Goal: Information Seeking & Learning: Learn about a topic

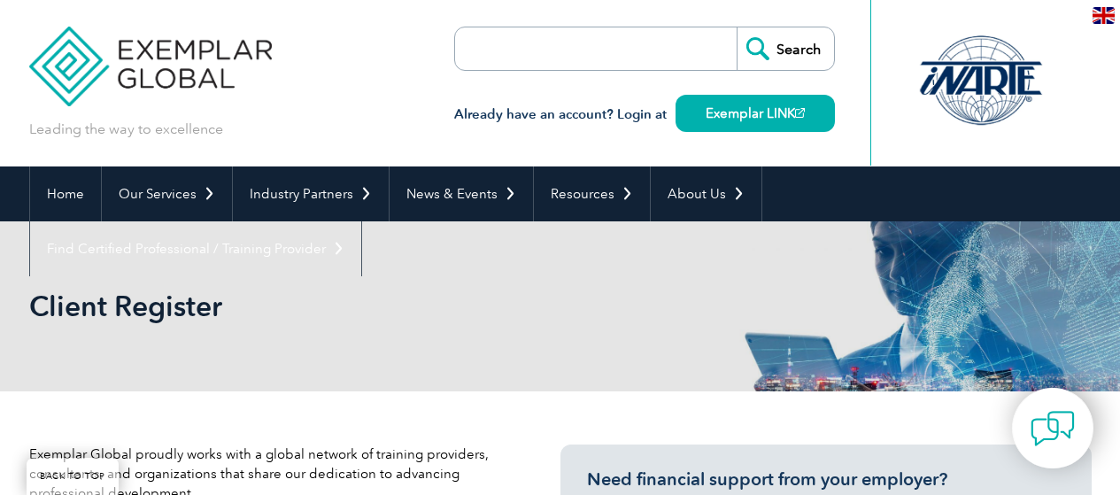
select select "[GEOGRAPHIC_DATA]"
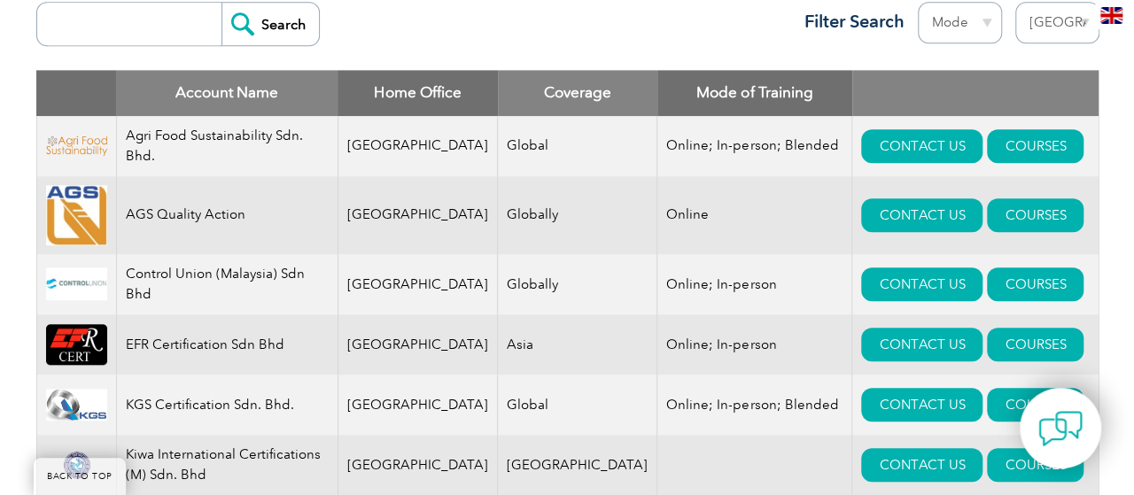
scroll to position [797, 0]
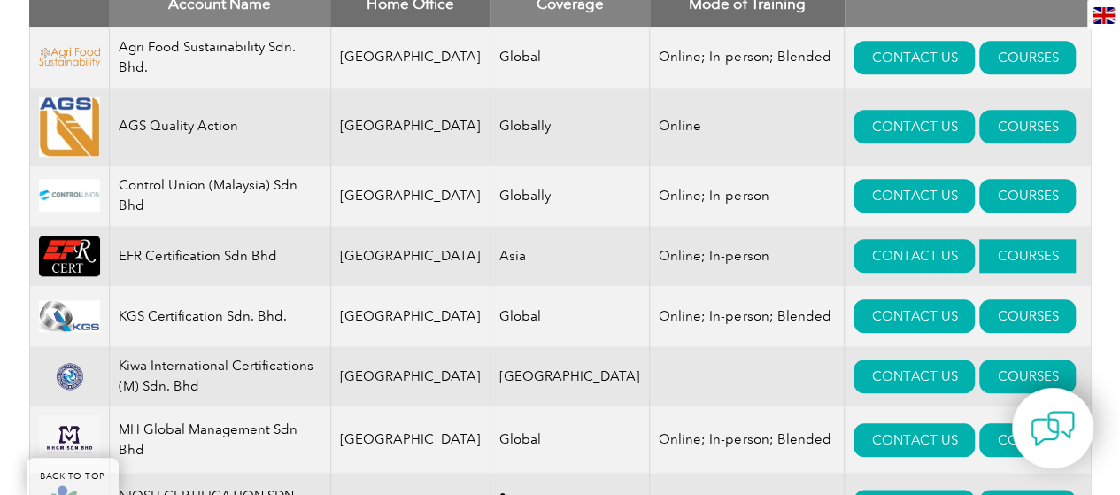
click at [1001, 254] on link "COURSES" at bounding box center [1028, 256] width 97 height 34
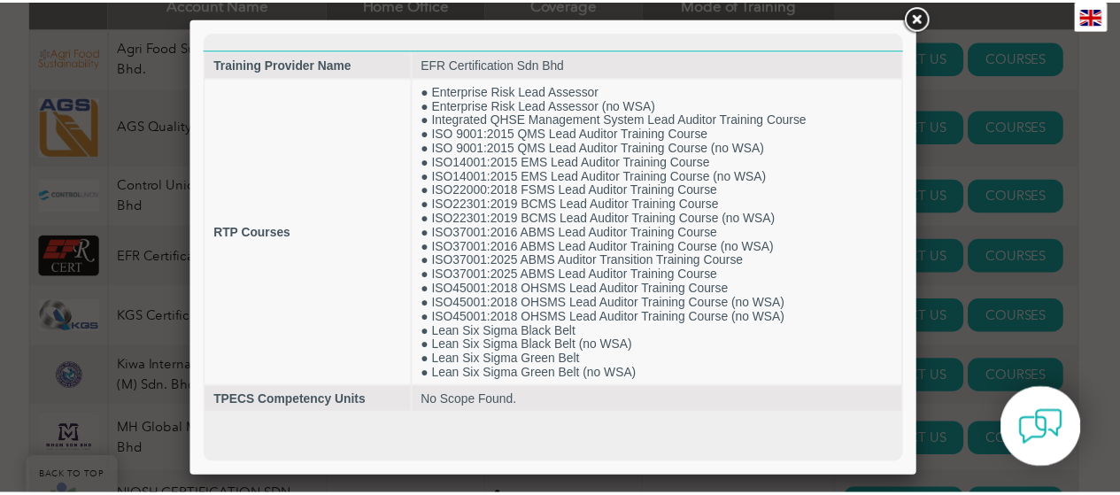
scroll to position [0, 0]
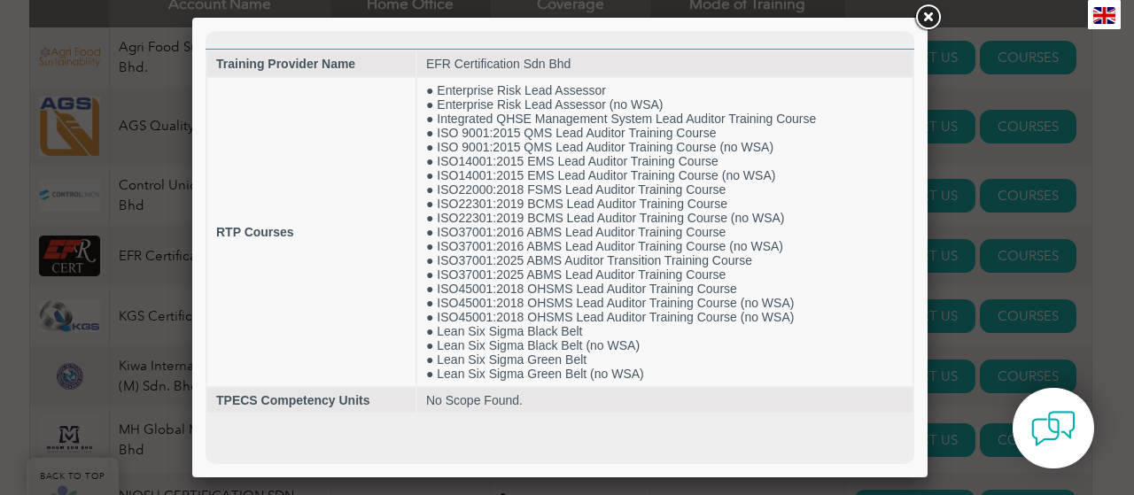
click at [930, 16] on link at bounding box center [927, 18] width 32 height 32
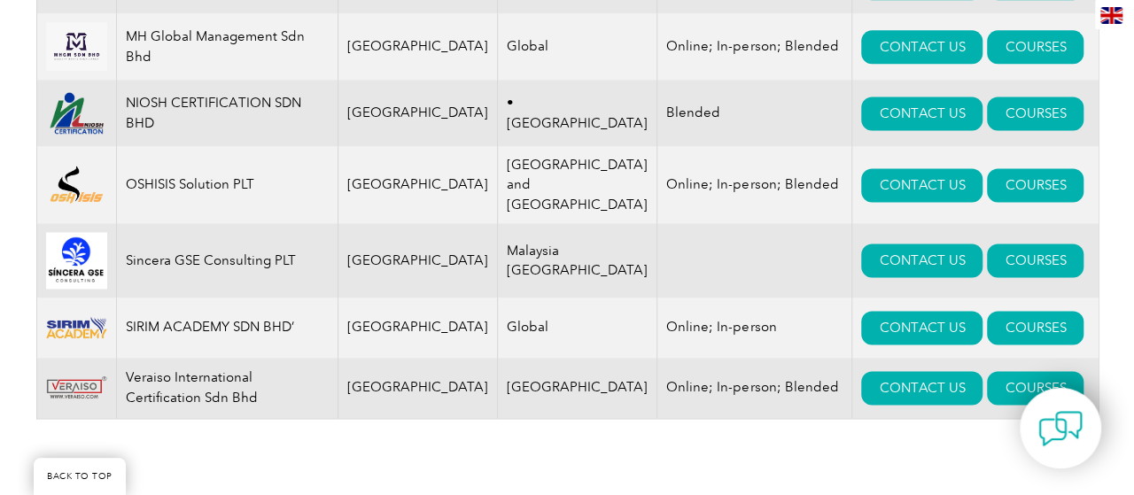
scroll to position [1240, 0]
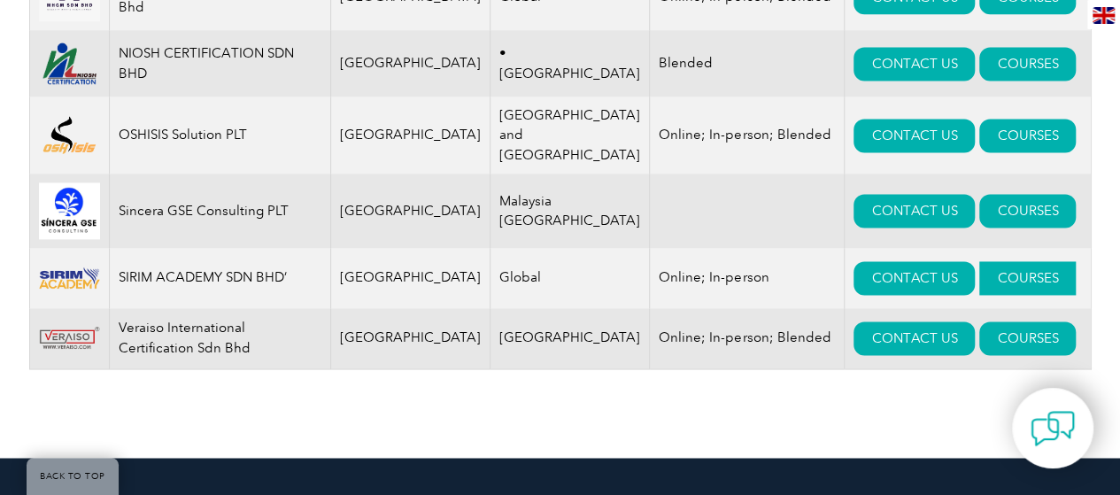
click at [980, 269] on link "COURSES" at bounding box center [1028, 278] width 97 height 34
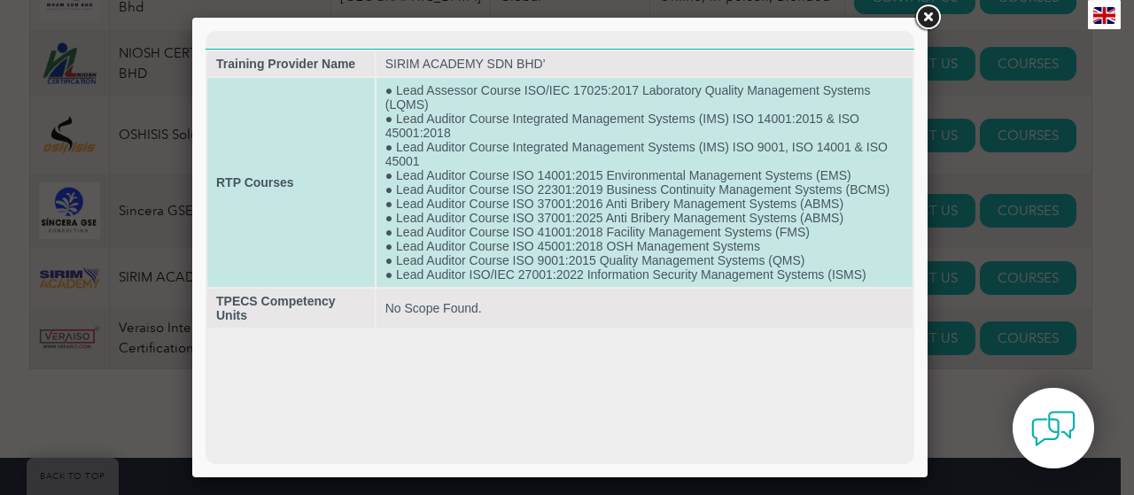
scroll to position [0, 0]
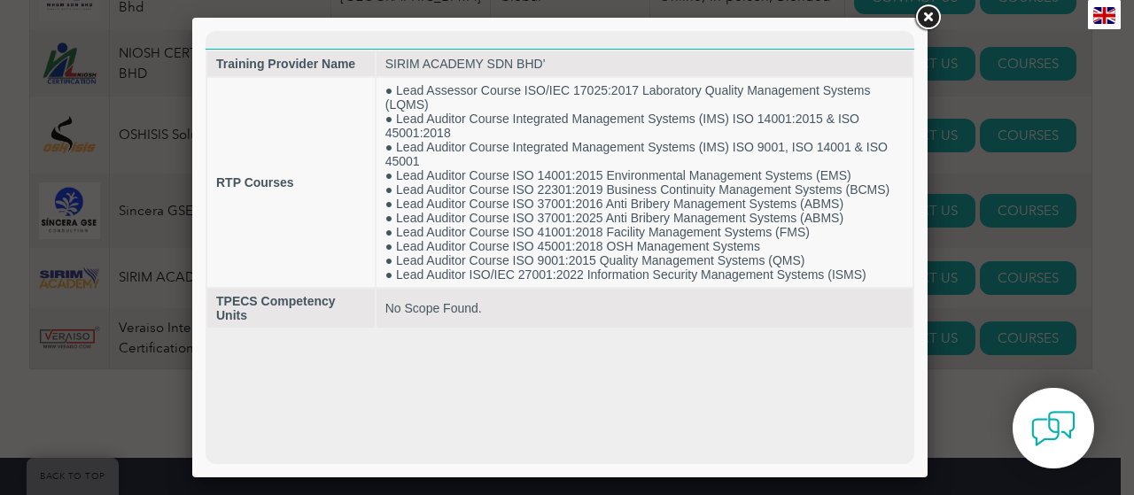
click at [925, 16] on link at bounding box center [927, 18] width 32 height 32
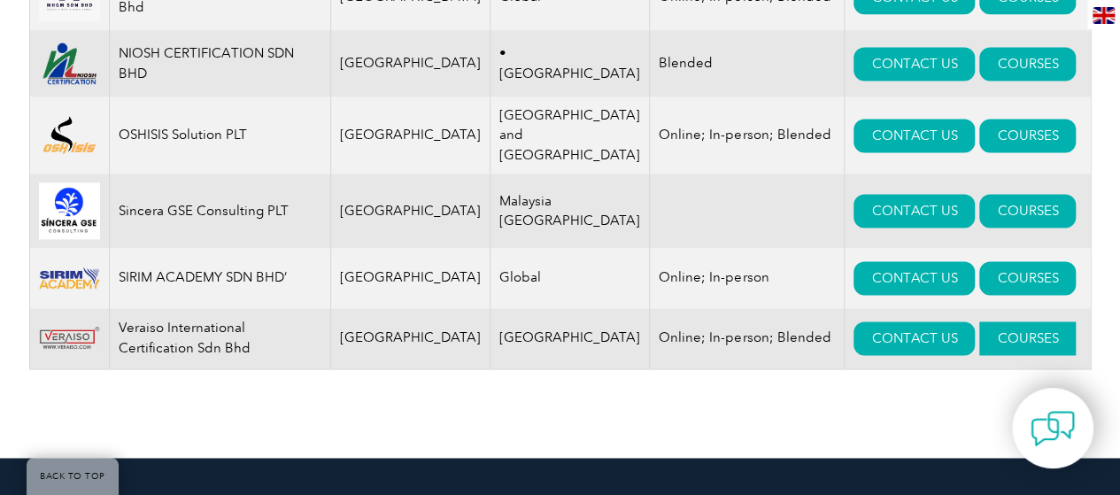
click at [980, 335] on link "COURSES" at bounding box center [1028, 339] width 97 height 34
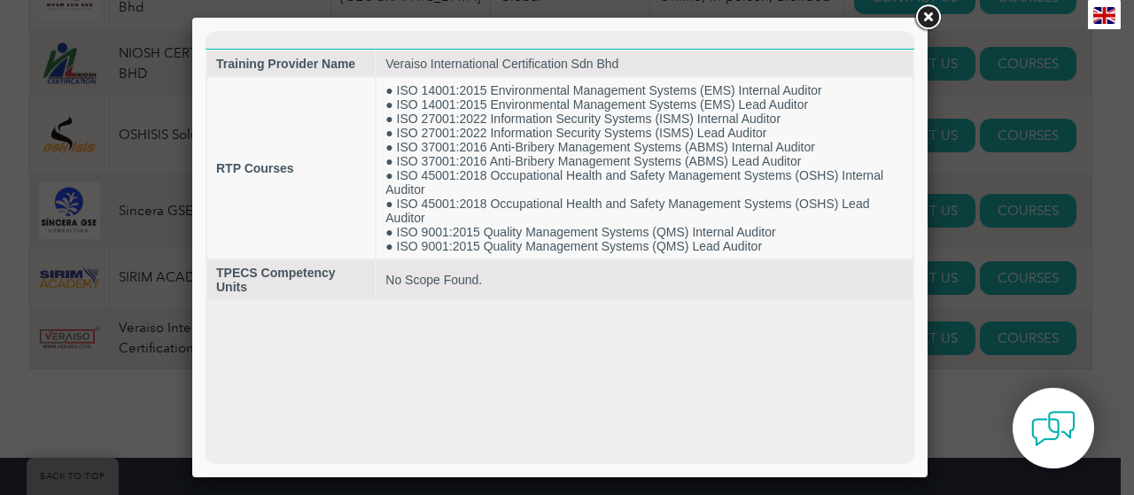
click at [926, 12] on link at bounding box center [927, 18] width 32 height 32
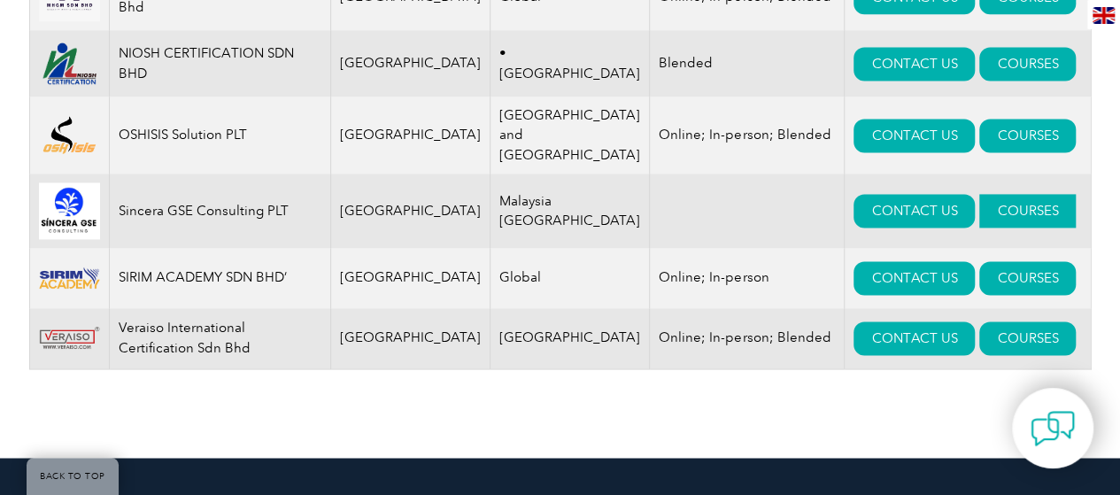
click at [988, 206] on link "COURSES" at bounding box center [1028, 211] width 97 height 34
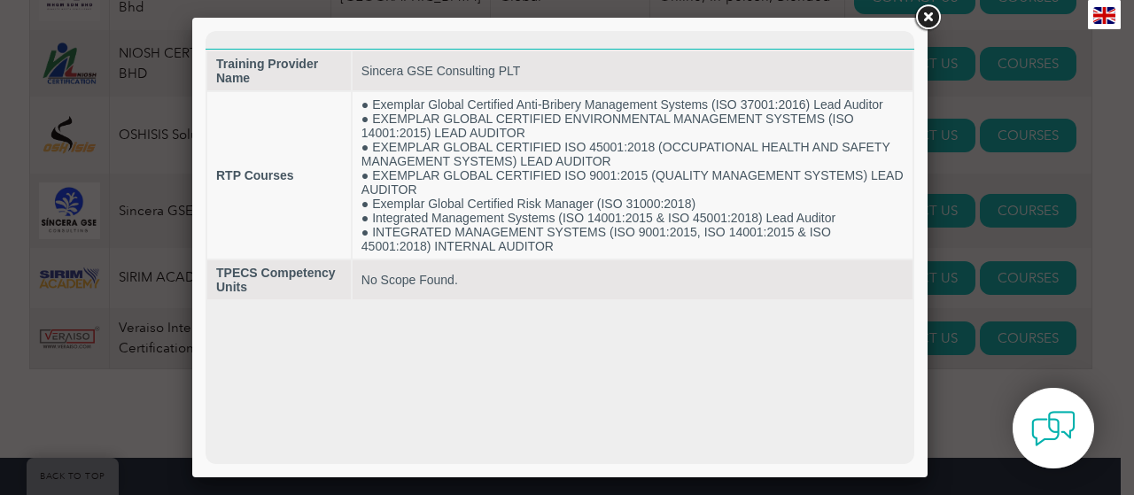
click at [918, 13] on link at bounding box center [927, 18] width 32 height 32
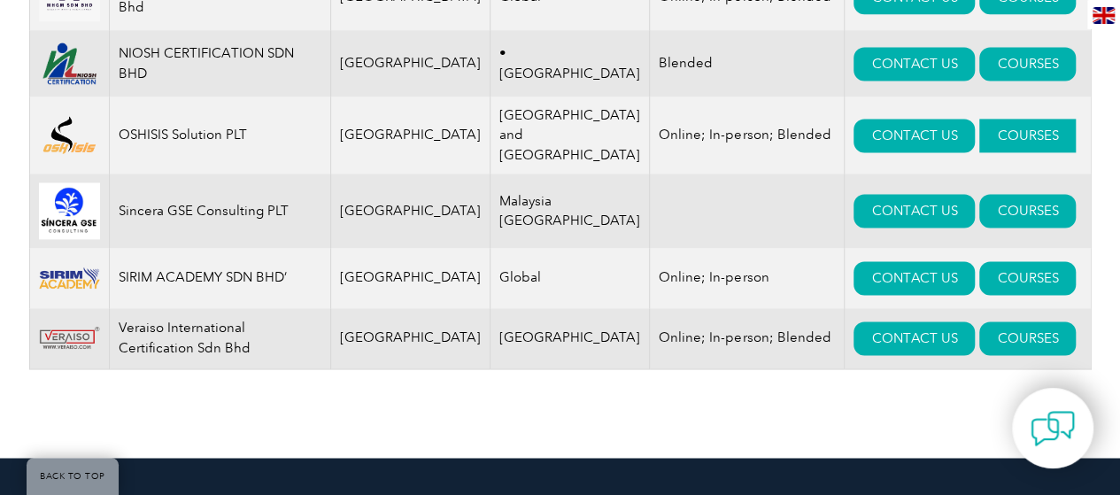
click at [999, 132] on link "COURSES" at bounding box center [1028, 136] width 97 height 34
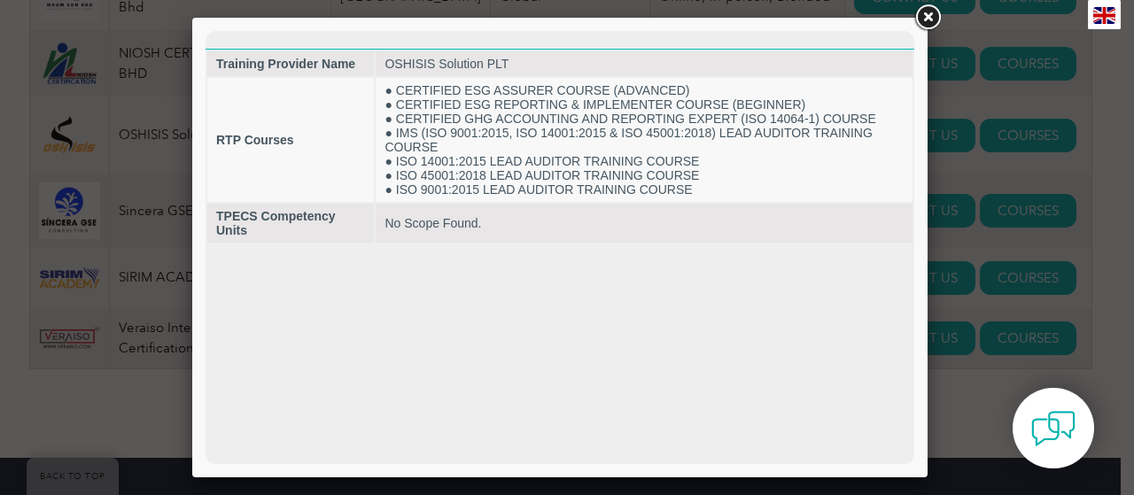
click at [928, 25] on link at bounding box center [927, 18] width 32 height 32
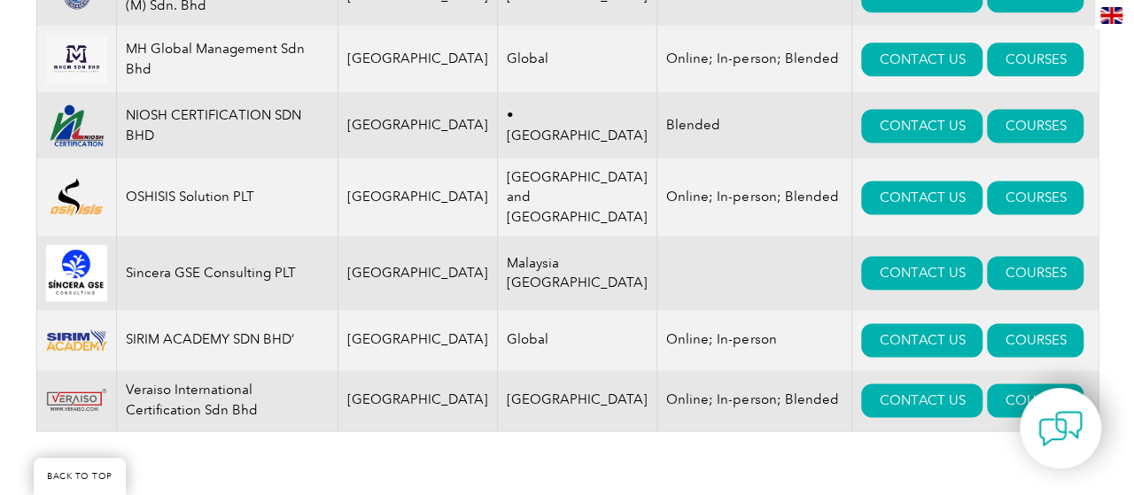
scroll to position [1151, 0]
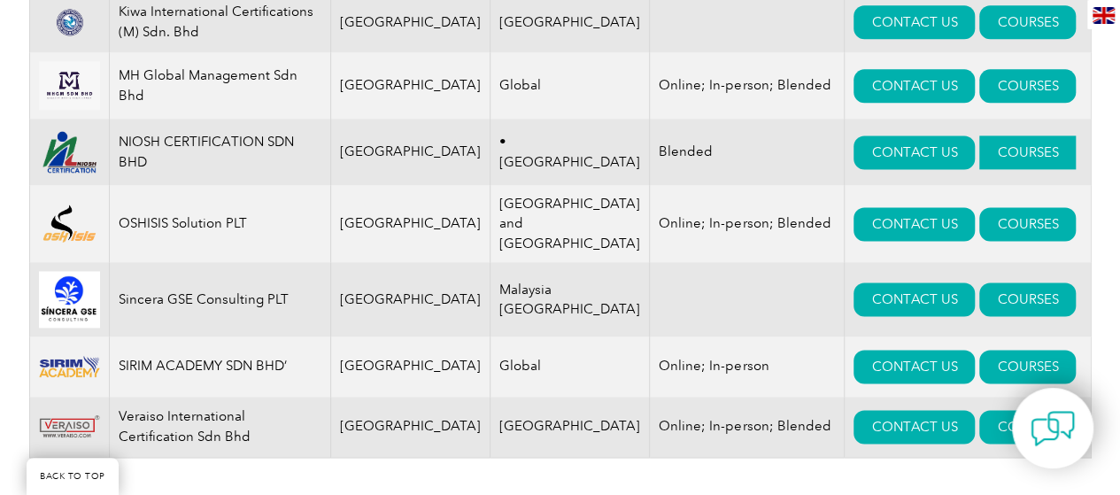
click at [988, 155] on link "COURSES" at bounding box center [1028, 153] width 97 height 34
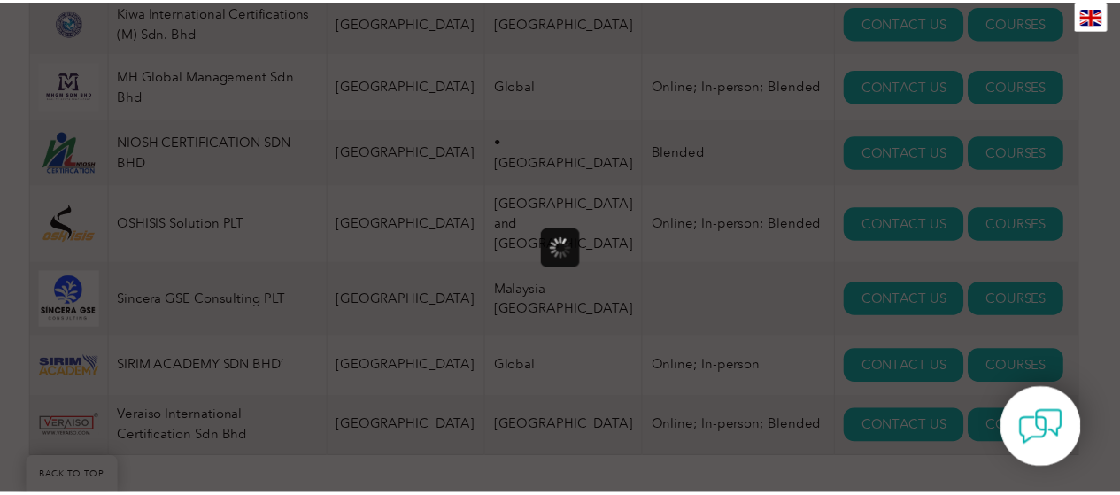
scroll to position [0, 0]
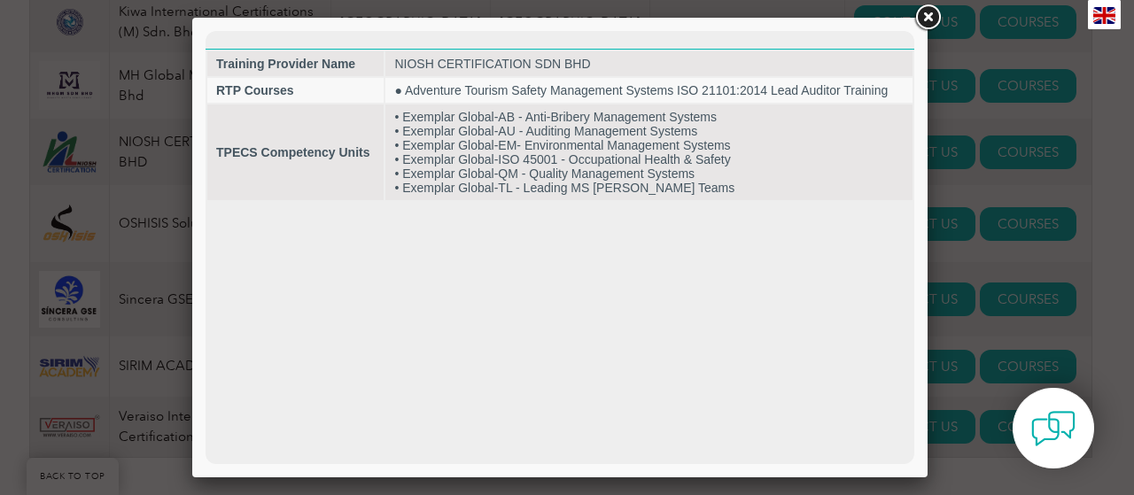
click at [920, 13] on link at bounding box center [927, 18] width 32 height 32
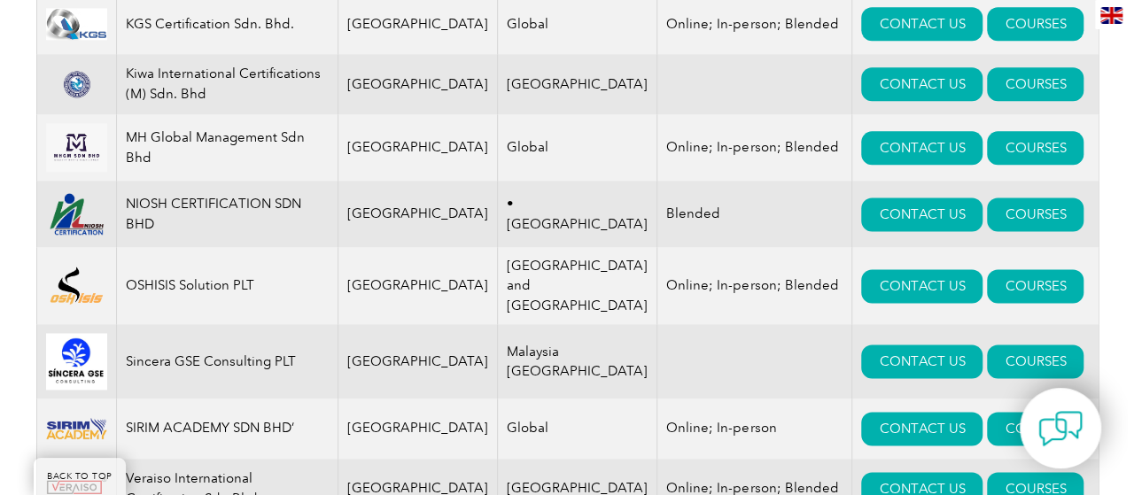
scroll to position [1063, 0]
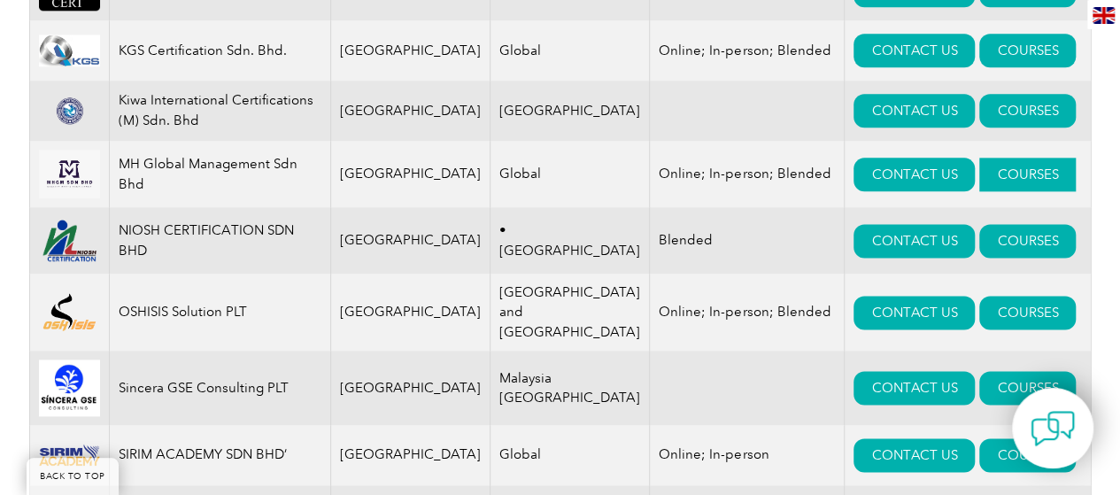
click at [1001, 174] on link "COURSES" at bounding box center [1028, 175] width 97 height 34
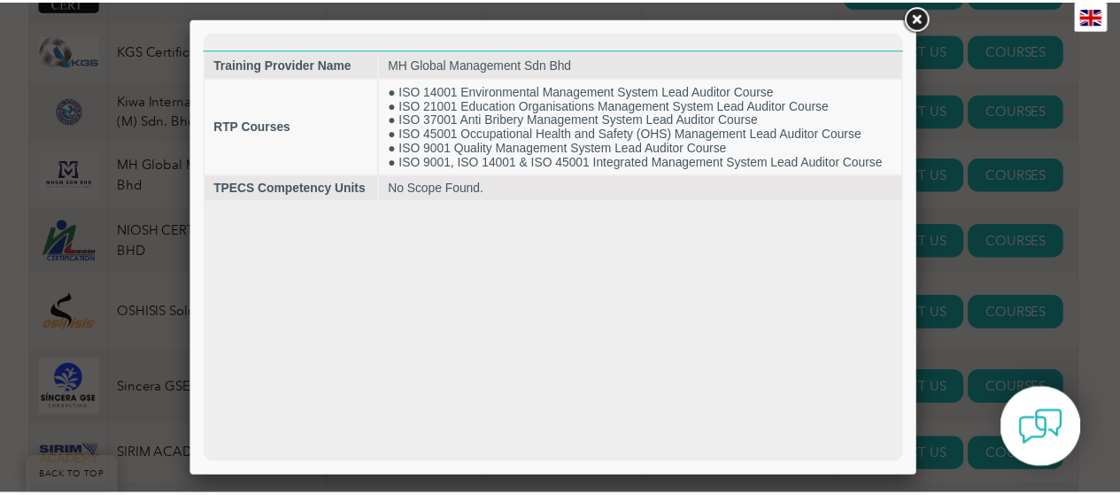
scroll to position [0, 0]
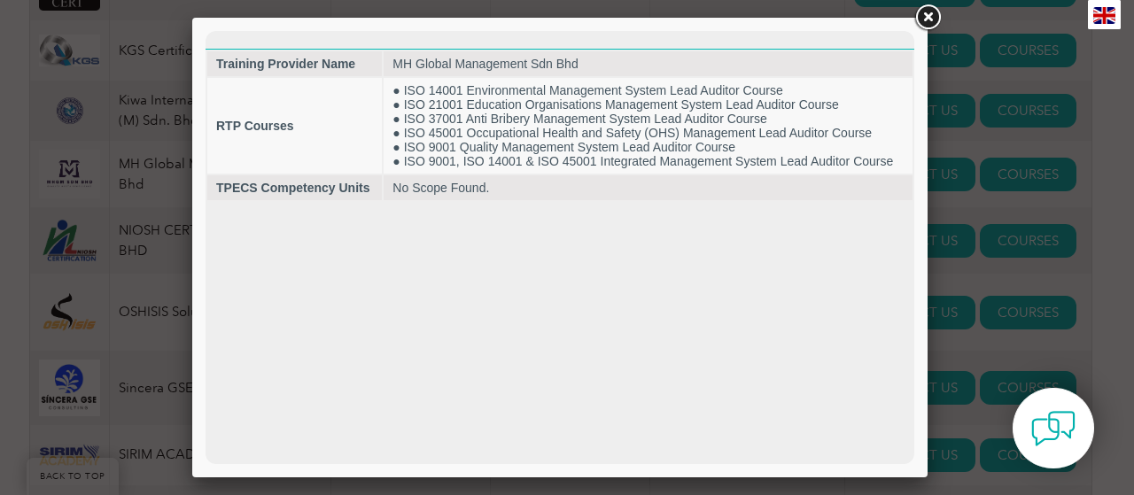
click at [918, 19] on link at bounding box center [927, 18] width 32 height 32
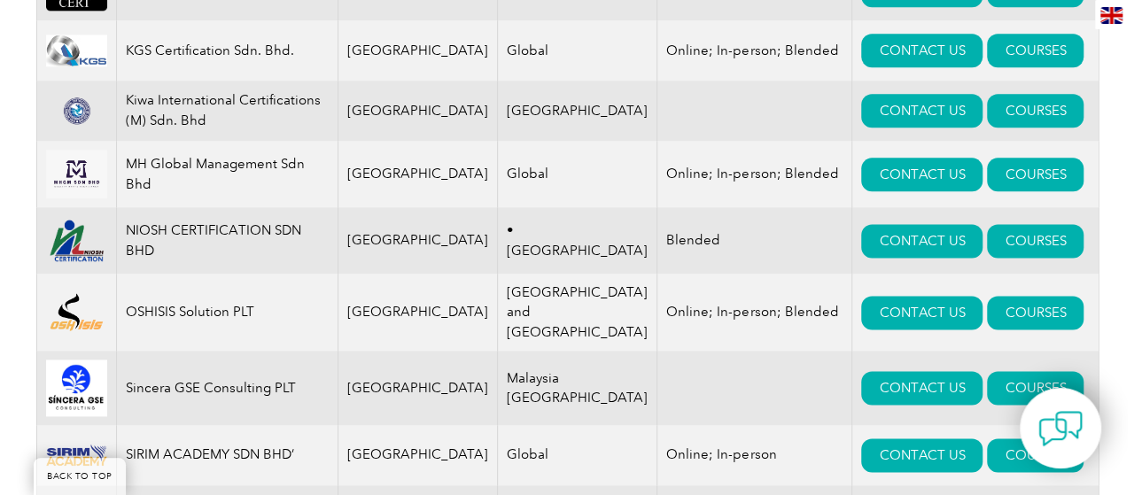
scroll to position [974, 0]
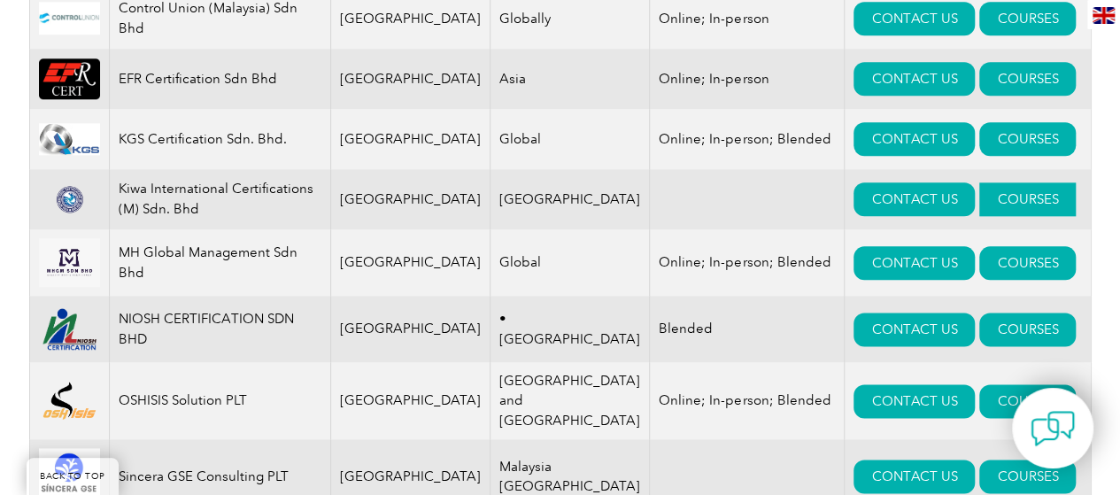
click at [980, 200] on link "COURSES" at bounding box center [1028, 199] width 97 height 34
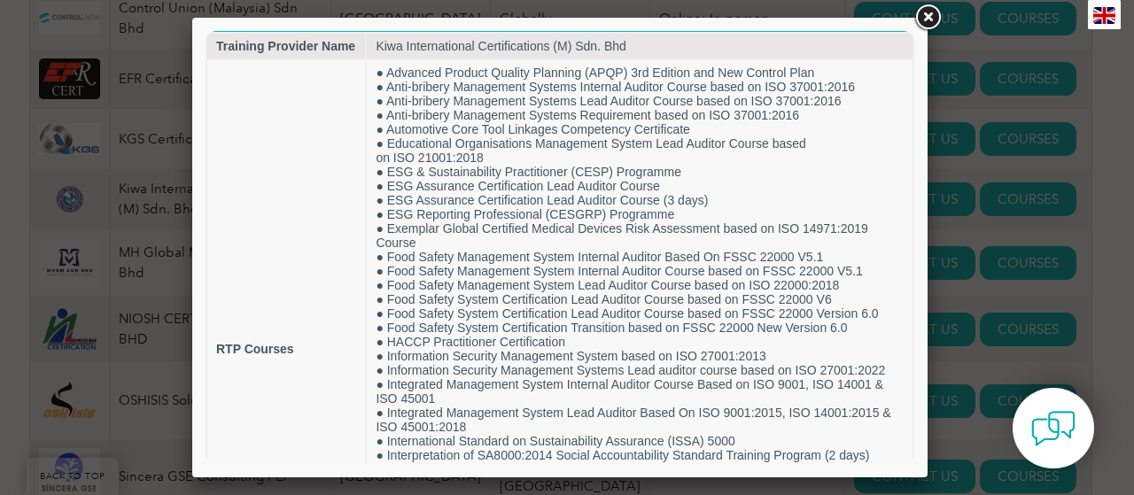
scroll to position [0, 0]
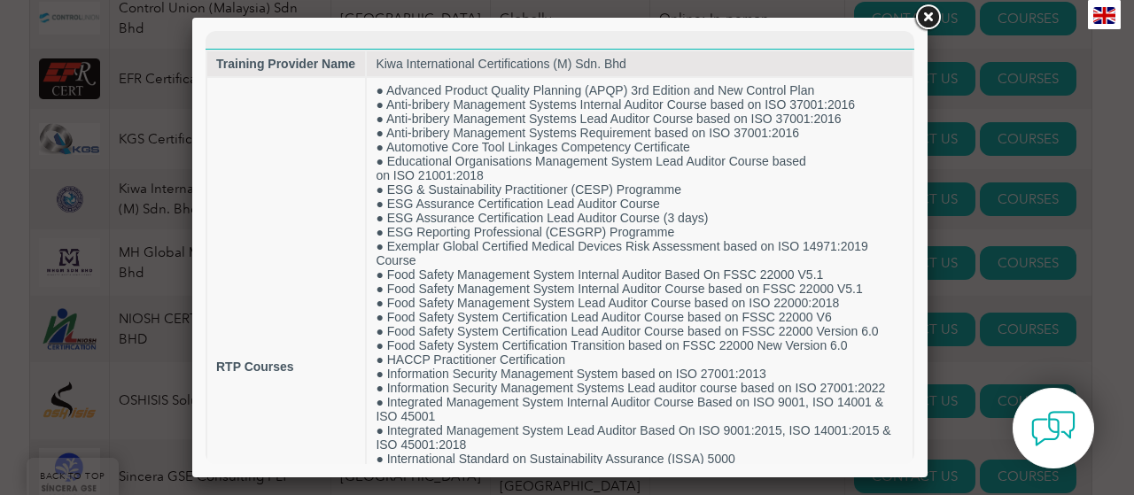
click at [928, 22] on link at bounding box center [927, 18] width 32 height 32
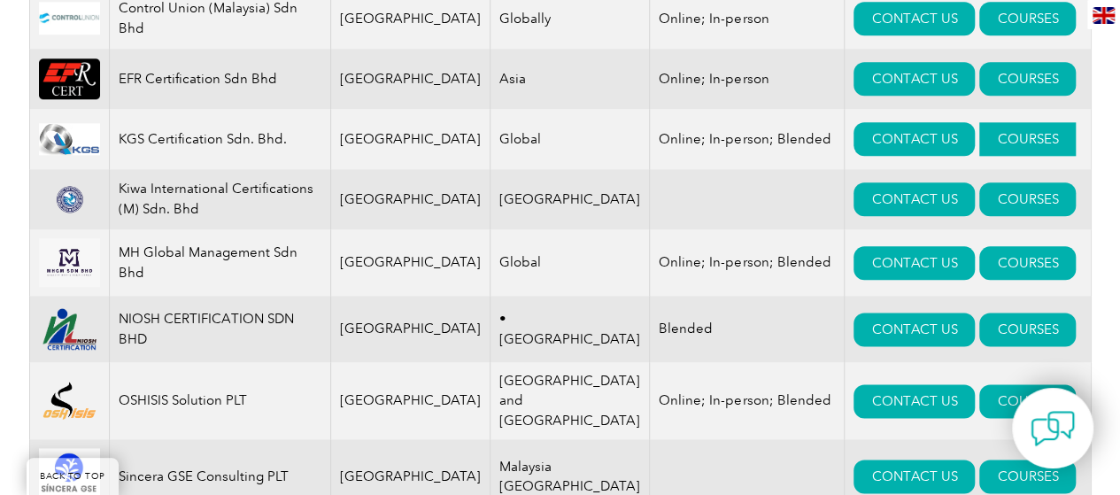
click at [980, 141] on link "COURSES" at bounding box center [1028, 139] width 97 height 34
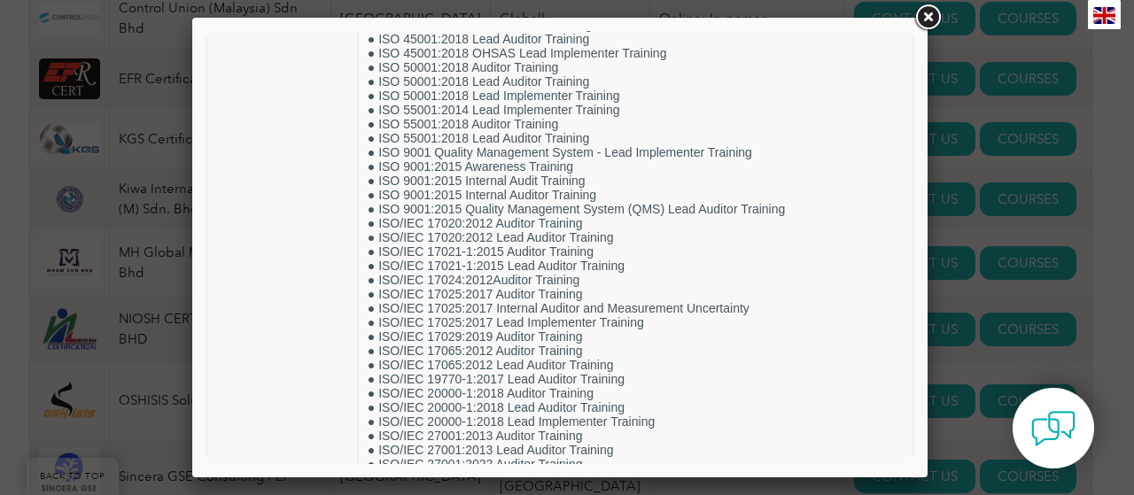
scroll to position [1316, 0]
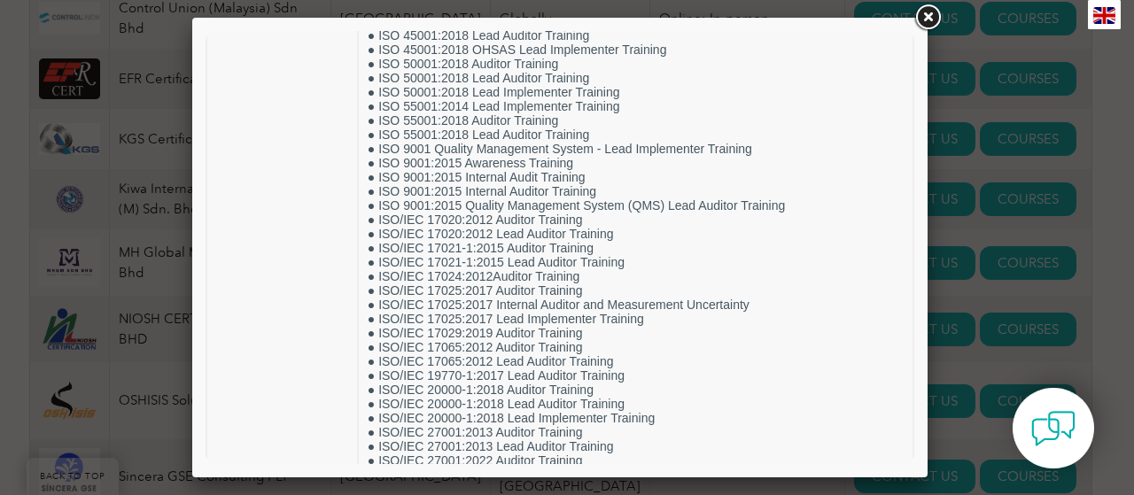
click at [923, 14] on link at bounding box center [927, 18] width 32 height 32
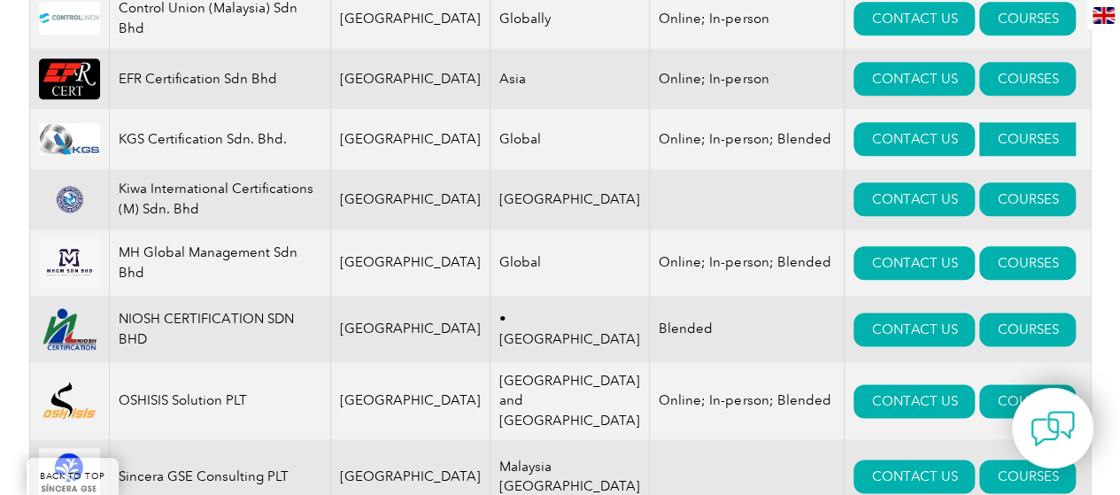
click at [994, 150] on link "COURSES" at bounding box center [1028, 139] width 97 height 34
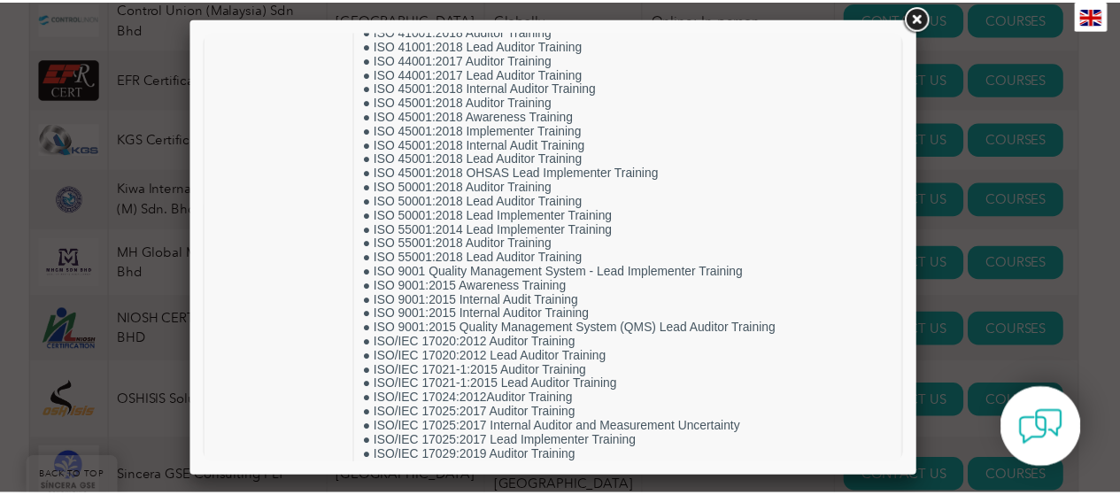
scroll to position [1240, 0]
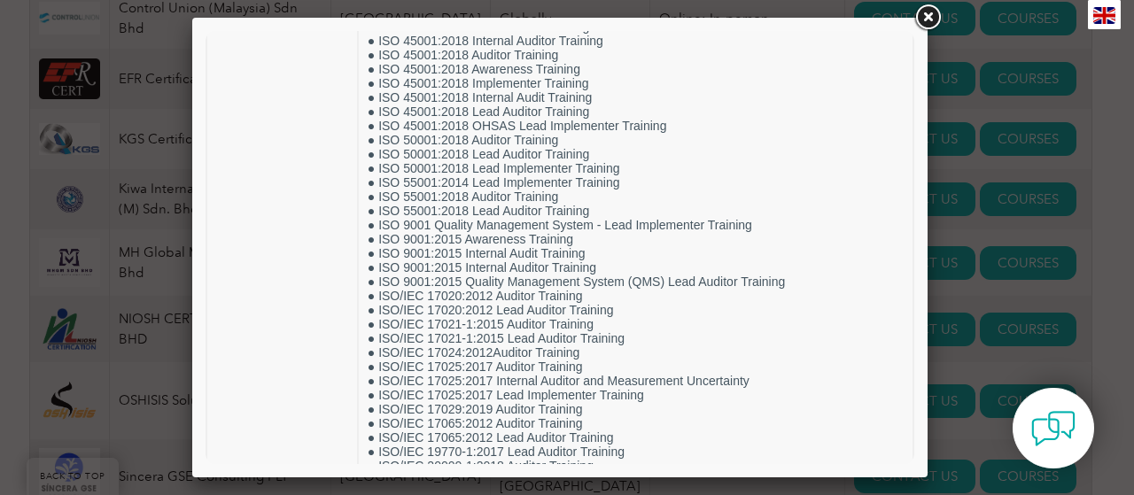
click at [925, 19] on link at bounding box center [927, 18] width 32 height 32
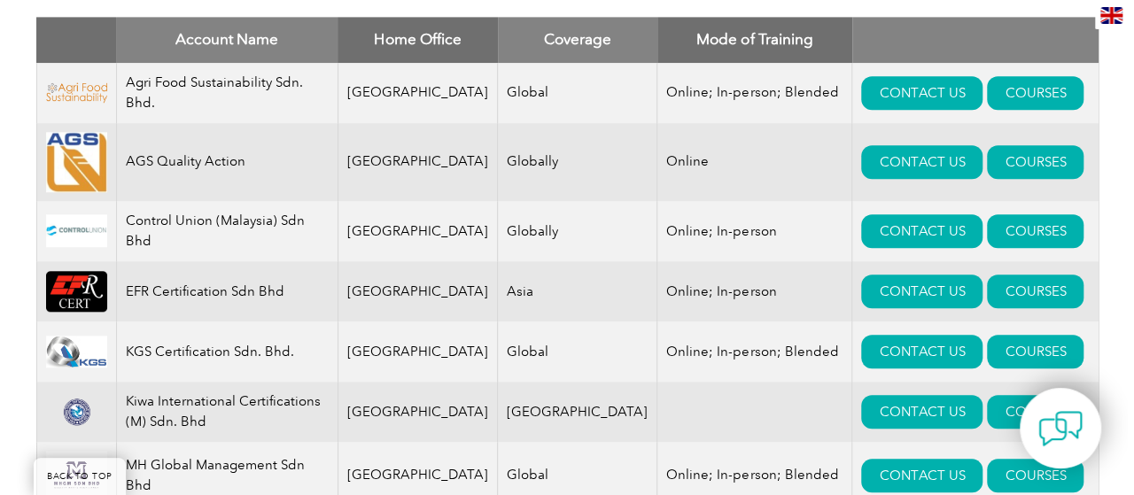
scroll to position [709, 0]
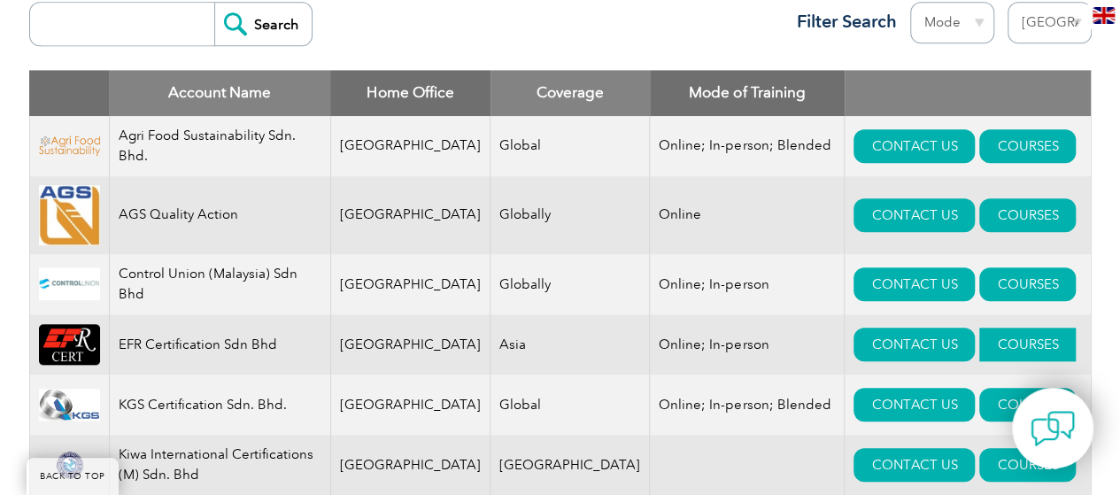
click at [980, 339] on link "COURSES" at bounding box center [1028, 345] width 97 height 34
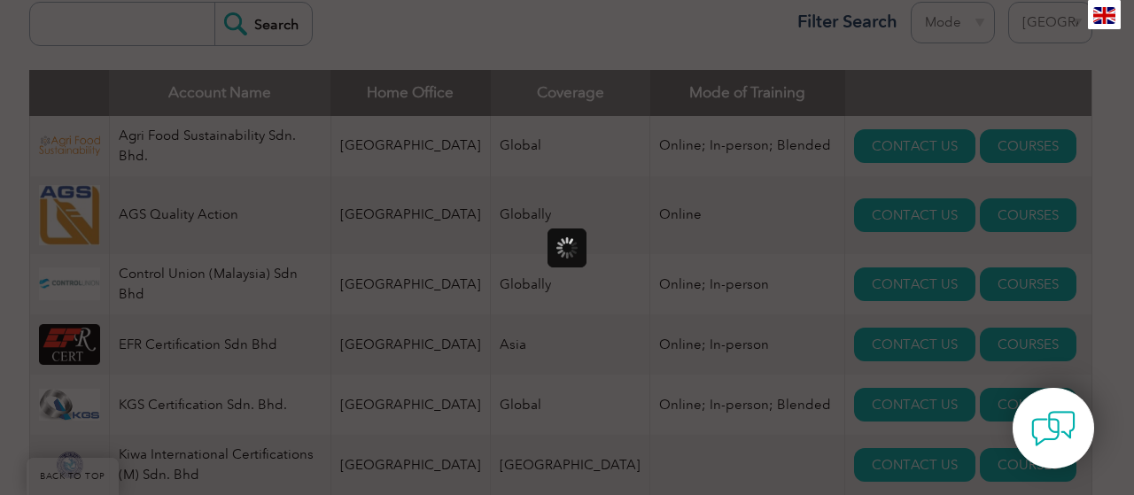
scroll to position [0, 0]
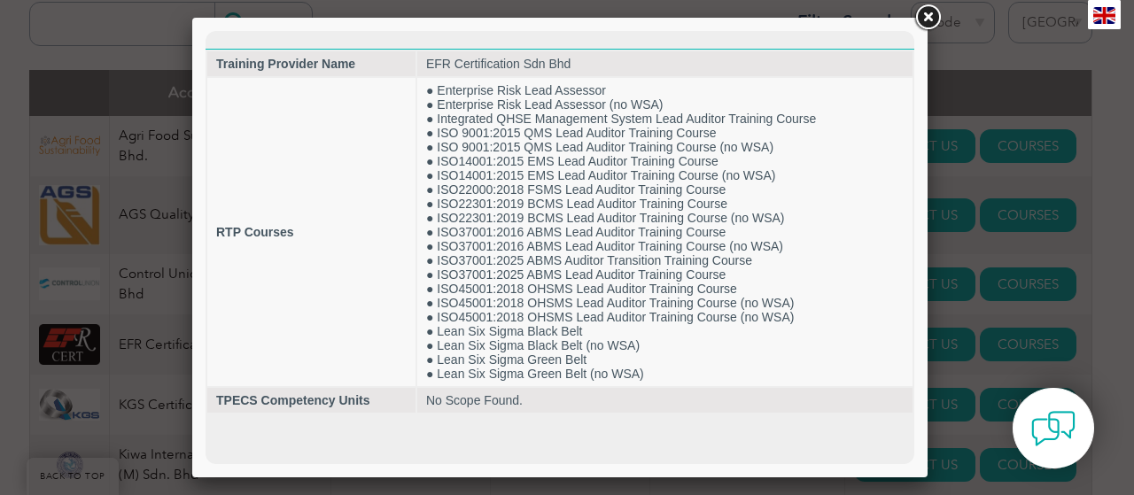
click at [928, 17] on link at bounding box center [927, 18] width 32 height 32
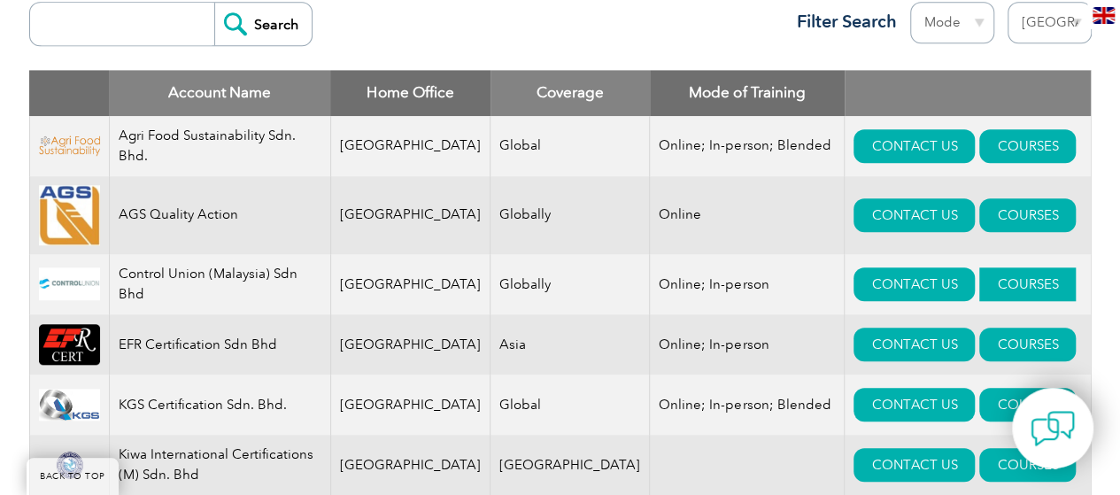
click at [997, 283] on link "COURSES" at bounding box center [1028, 284] width 97 height 34
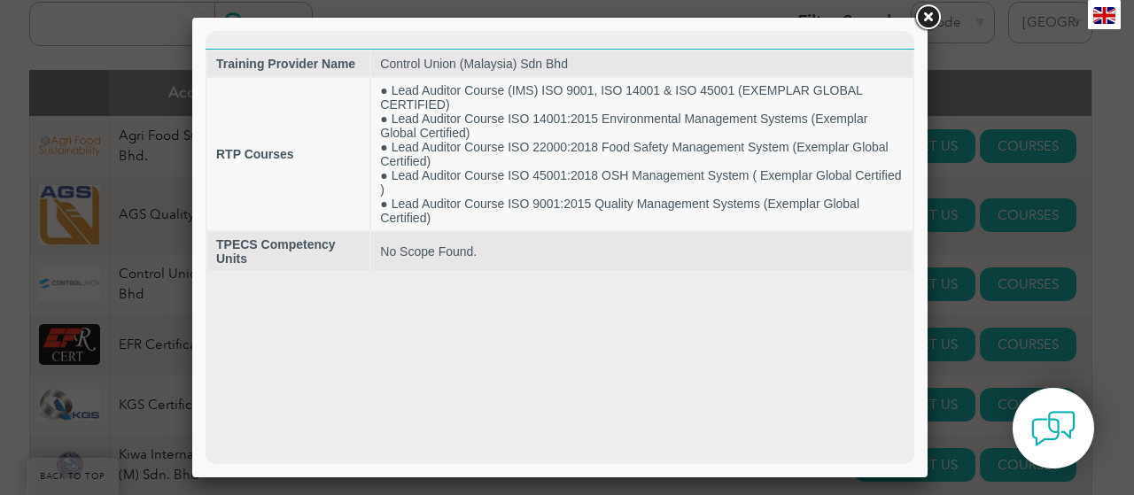
click at [920, 16] on link at bounding box center [927, 18] width 32 height 32
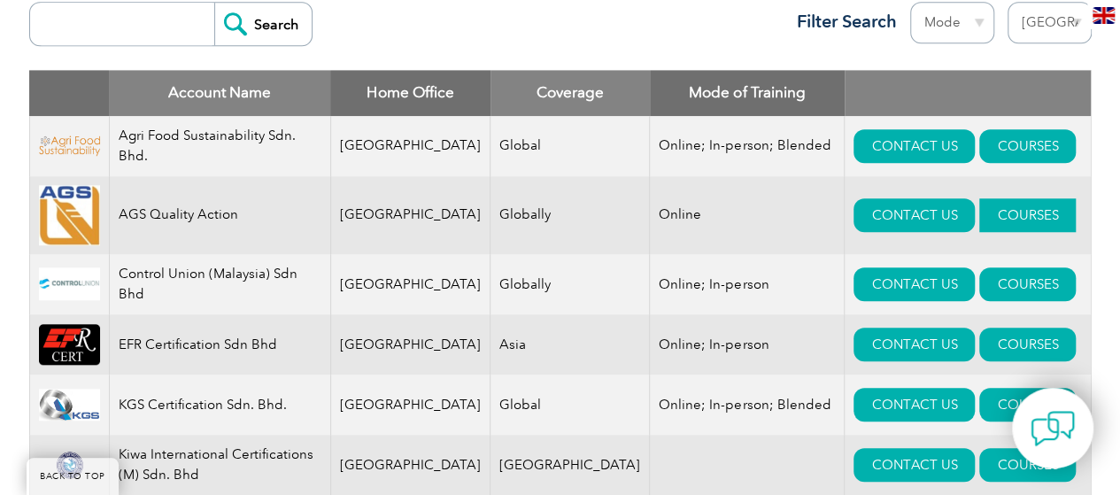
click at [990, 210] on link "COURSES" at bounding box center [1028, 215] width 97 height 34
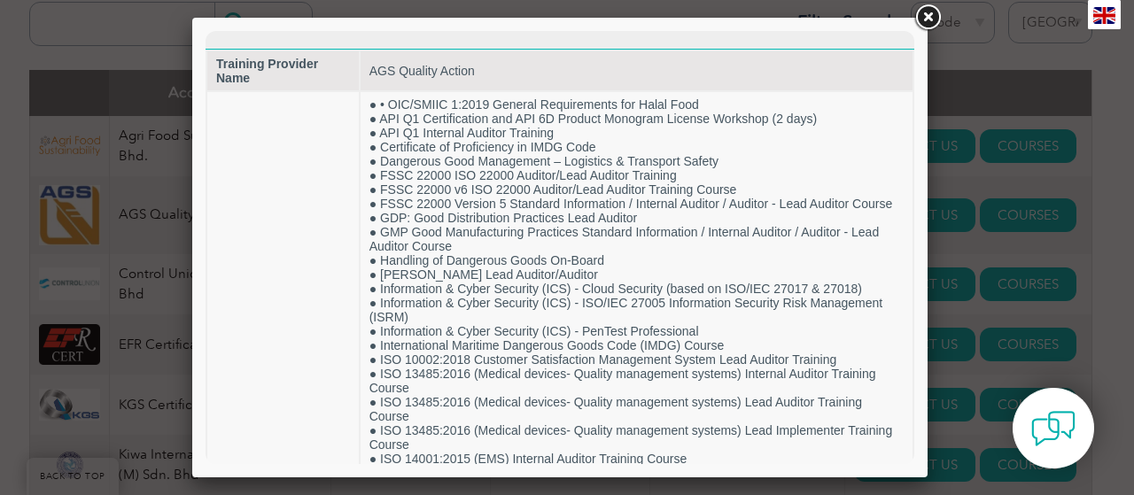
click at [936, 17] on link at bounding box center [927, 18] width 32 height 32
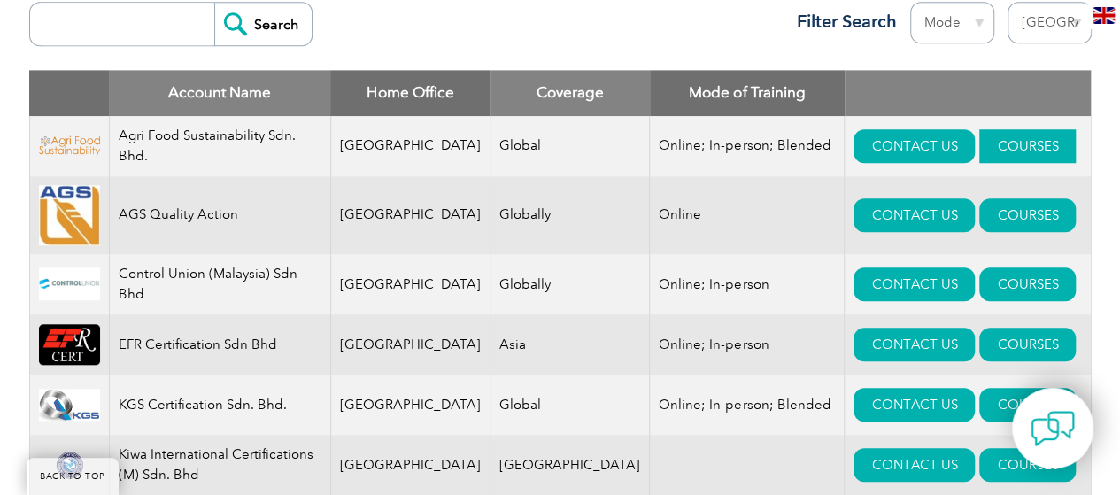
click at [980, 137] on link "COURSES" at bounding box center [1028, 146] width 97 height 34
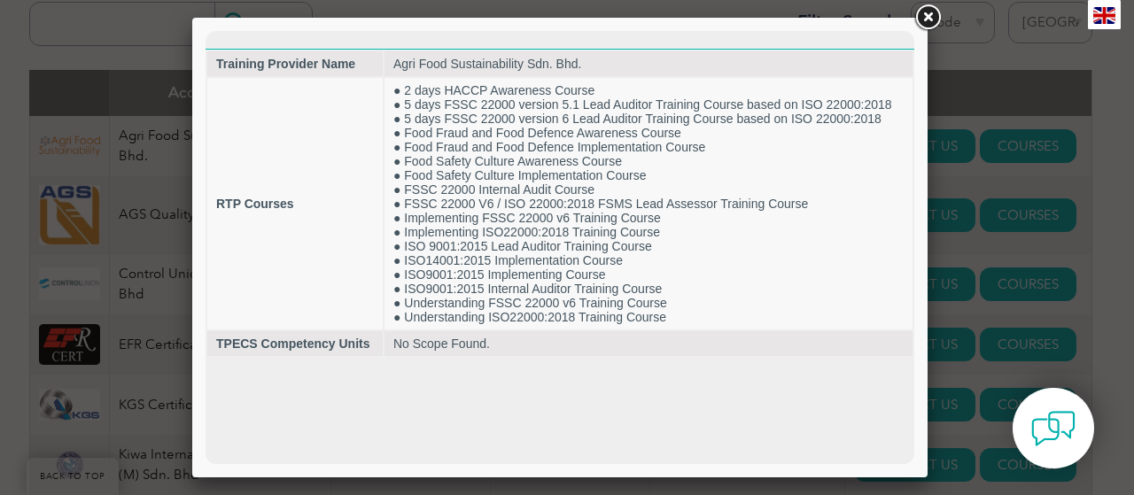
click at [930, 17] on link at bounding box center [927, 18] width 32 height 32
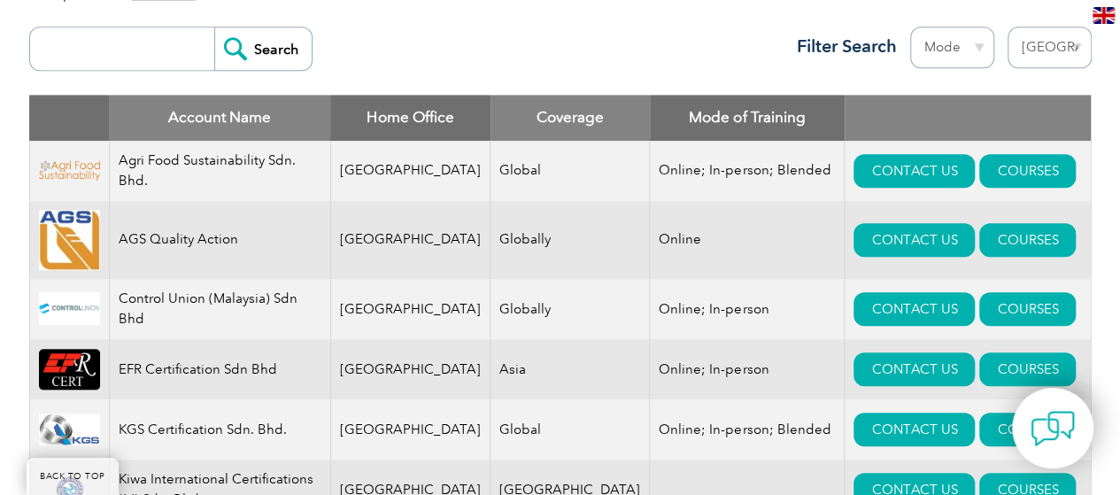
scroll to position [354, 0]
